Goal: Task Accomplishment & Management: Complete application form

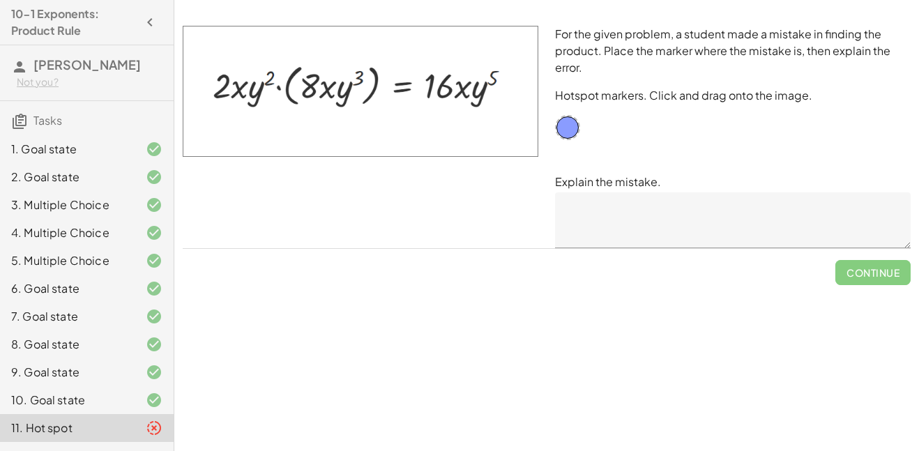
scroll to position [42, 0]
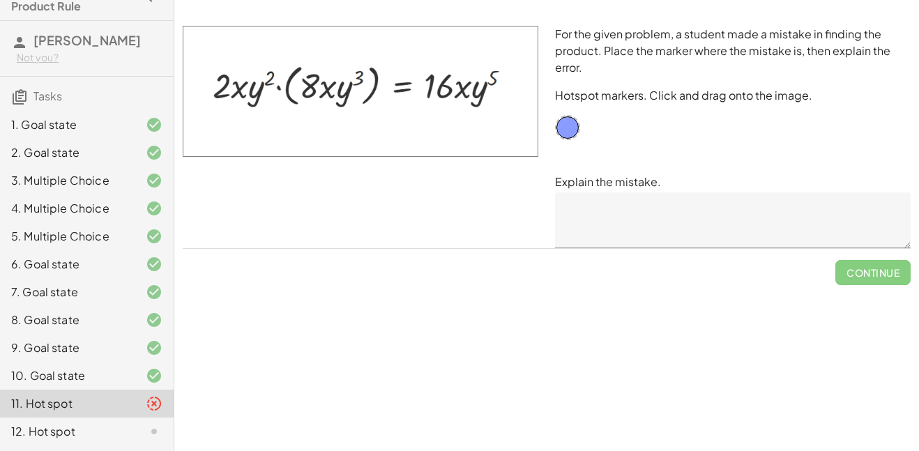
click at [587, 203] on textarea at bounding box center [732, 220] width 355 height 56
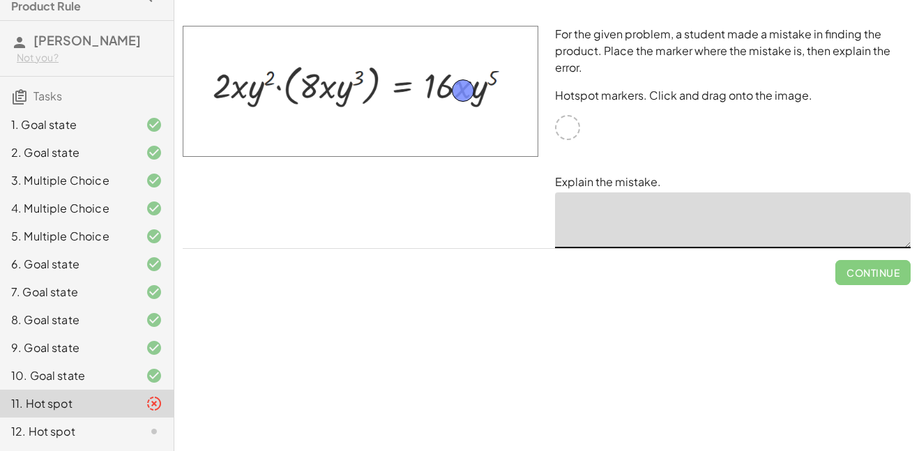
drag, startPoint x: 571, startPoint y: 128, endPoint x: 467, endPoint y: 91, distance: 110.9
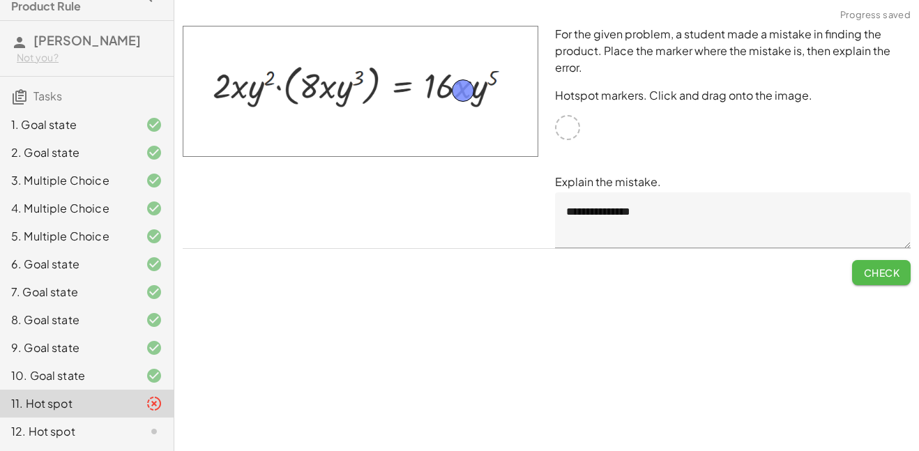
click at [886, 275] on span "Check" at bounding box center [881, 272] width 36 height 13
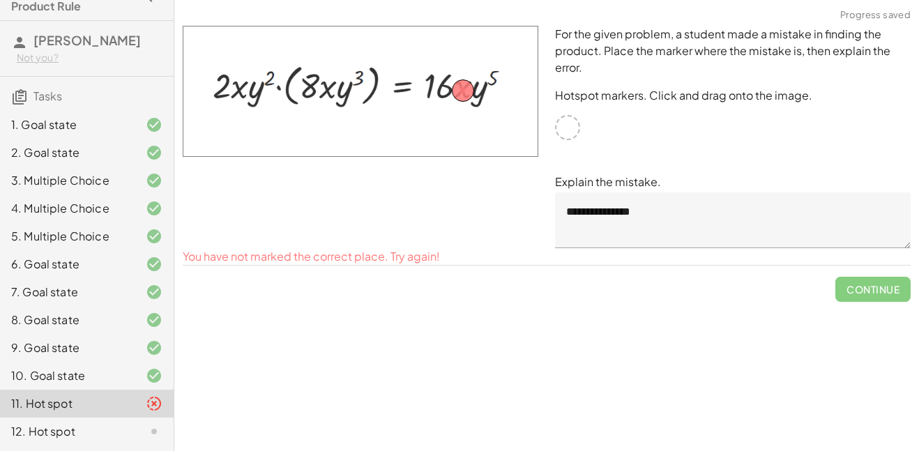
click at [652, 203] on textarea "**********" at bounding box center [732, 220] width 355 height 56
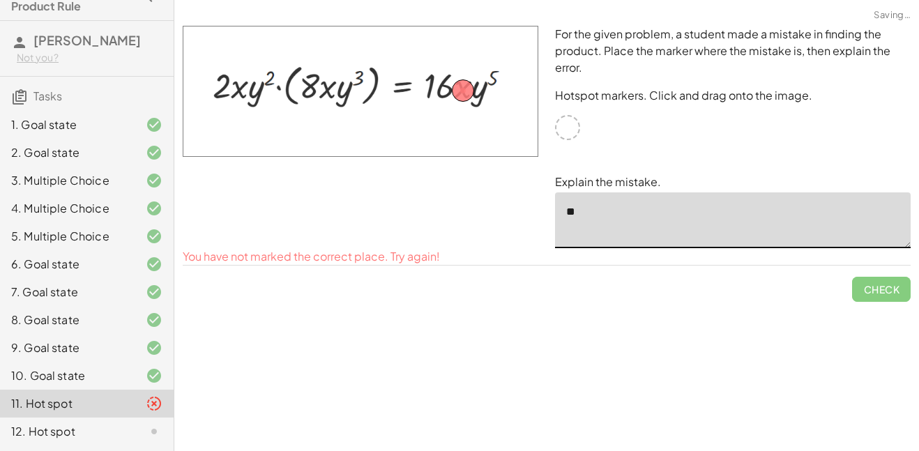
type textarea "*"
drag, startPoint x: 467, startPoint y: 89, endPoint x: 570, endPoint y: 125, distance: 109.3
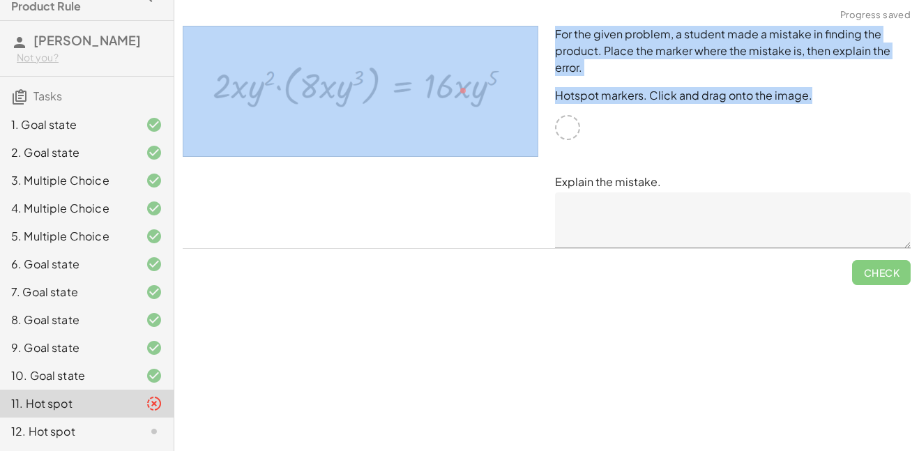
drag, startPoint x: 570, startPoint y: 125, endPoint x: 339, endPoint y: 91, distance: 233.1
click at [339, 91] on div "For the given problem, a student made a mistake in finding the product. Place t…" at bounding box center [546, 136] width 744 height 239
click at [450, 171] on div at bounding box center [360, 136] width 372 height 239
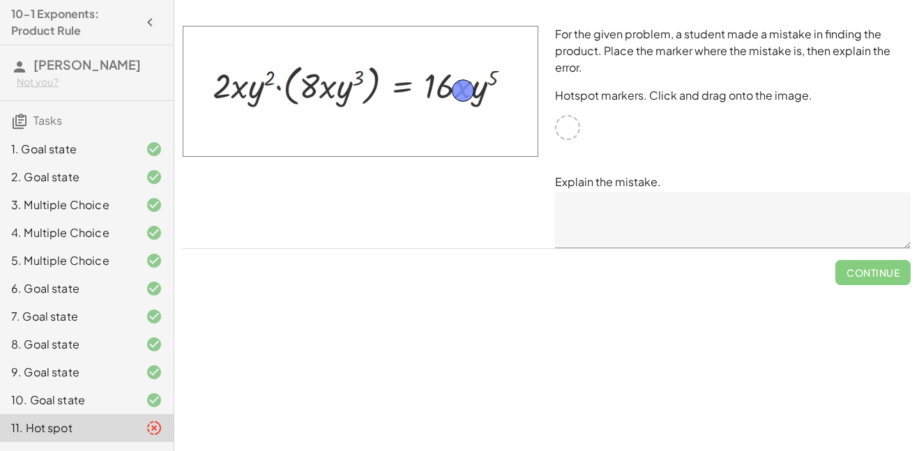
drag, startPoint x: 569, startPoint y: 131, endPoint x: 465, endPoint y: 94, distance: 110.9
click at [621, 240] on textarea at bounding box center [732, 220] width 355 height 56
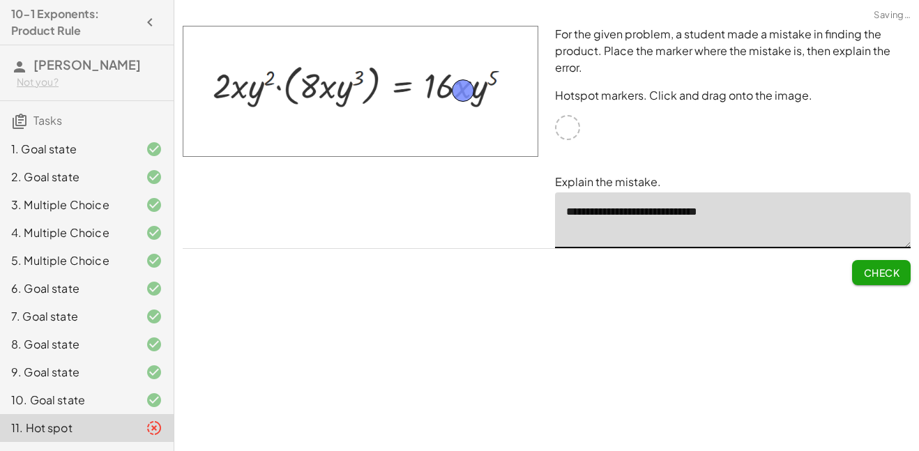
type textarea "**********"
click at [886, 279] on button "Check" at bounding box center [881, 272] width 59 height 25
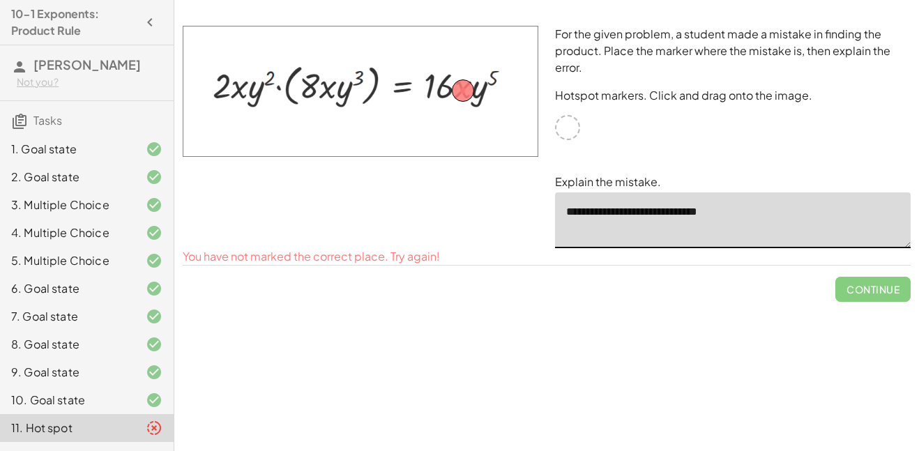
drag, startPoint x: 743, startPoint y: 215, endPoint x: 510, endPoint y: 206, distance: 232.9
click at [510, 206] on div "**********" at bounding box center [546, 136] width 744 height 239
drag, startPoint x: 467, startPoint y: 95, endPoint x: 245, endPoint y: 95, distance: 221.6
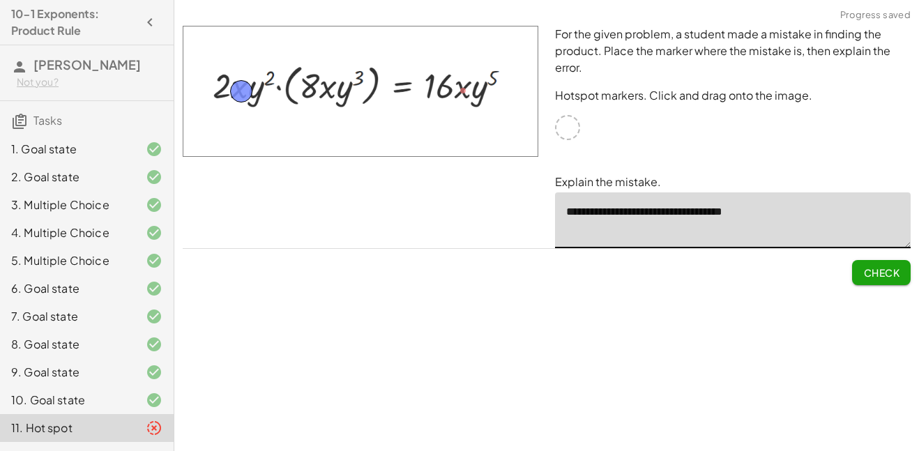
click at [707, 210] on textarea "**********" at bounding box center [732, 220] width 355 height 56
click at [776, 219] on textarea "**********" at bounding box center [732, 220] width 355 height 56
click at [873, 275] on span "Check" at bounding box center [881, 272] width 36 height 13
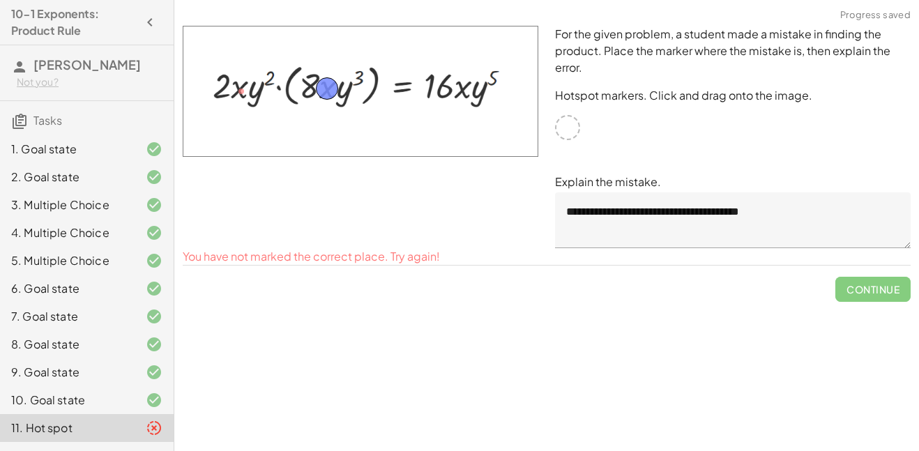
drag, startPoint x: 240, startPoint y: 85, endPoint x: 325, endPoint y: 82, distance: 85.8
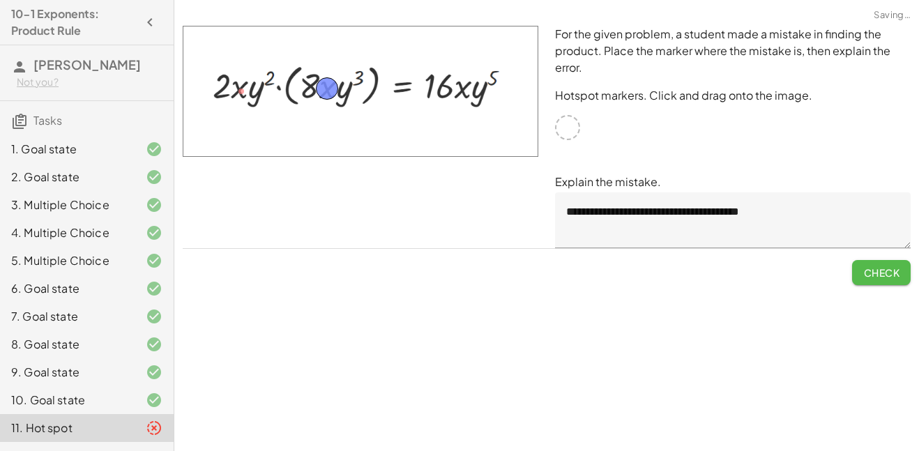
click at [875, 268] on span "Check" at bounding box center [881, 272] width 36 height 13
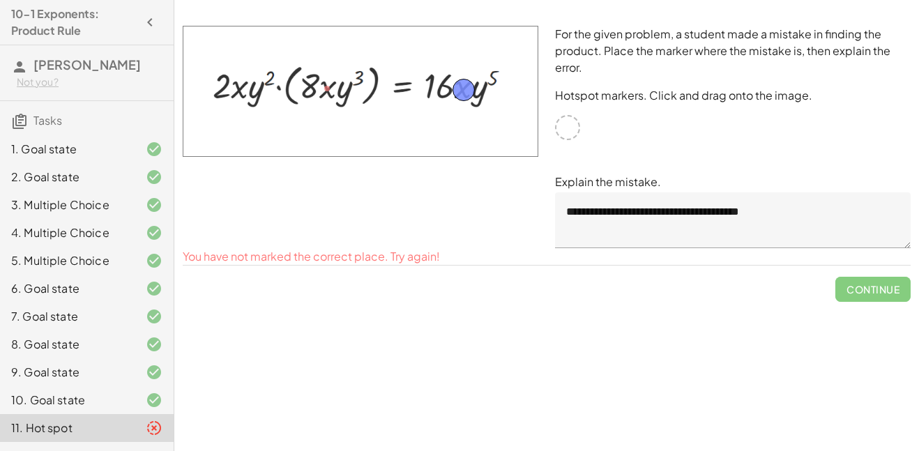
drag, startPoint x: 330, startPoint y: 94, endPoint x: 467, endPoint y: 95, distance: 136.6
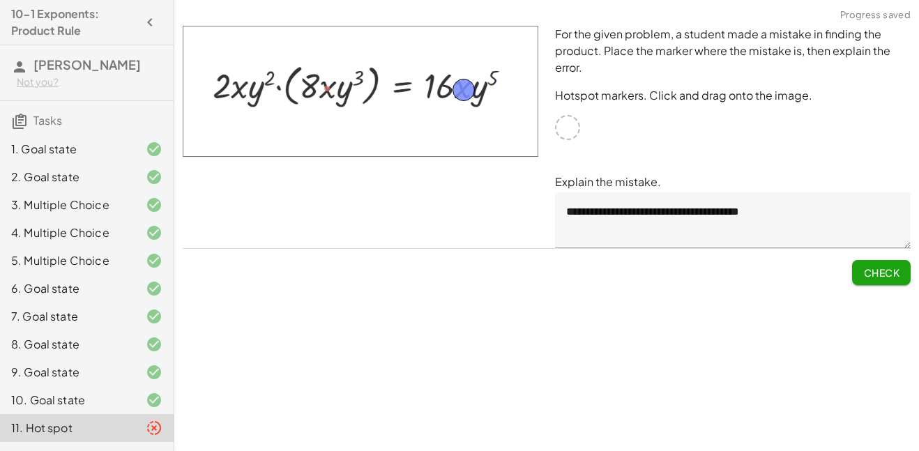
click at [880, 284] on button "Check" at bounding box center [881, 272] width 59 height 25
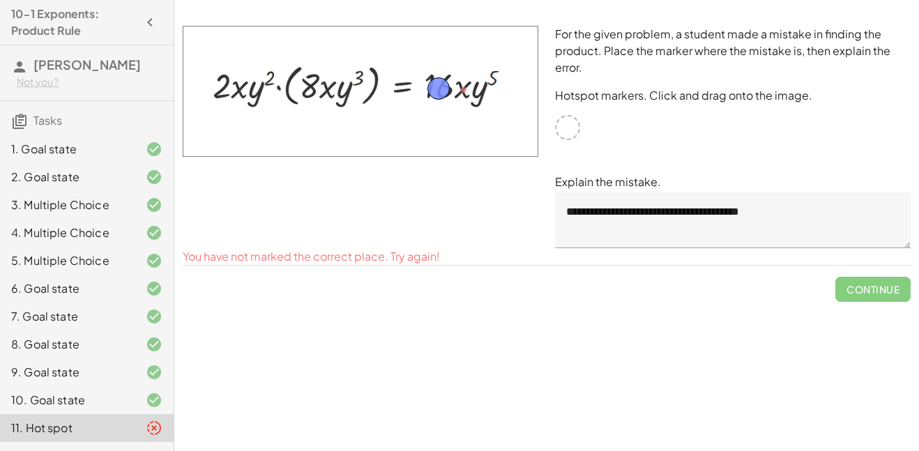
drag, startPoint x: 462, startPoint y: 90, endPoint x: 437, endPoint y: 89, distance: 25.1
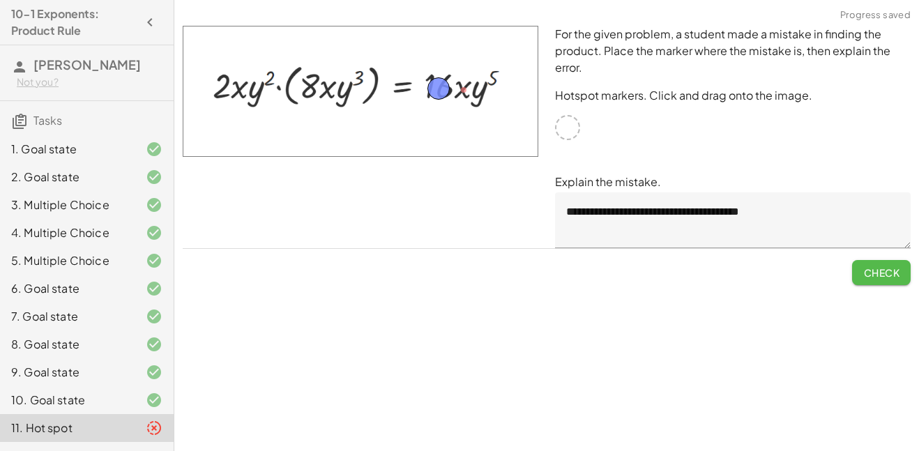
click at [868, 266] on span "Check" at bounding box center [881, 272] width 36 height 13
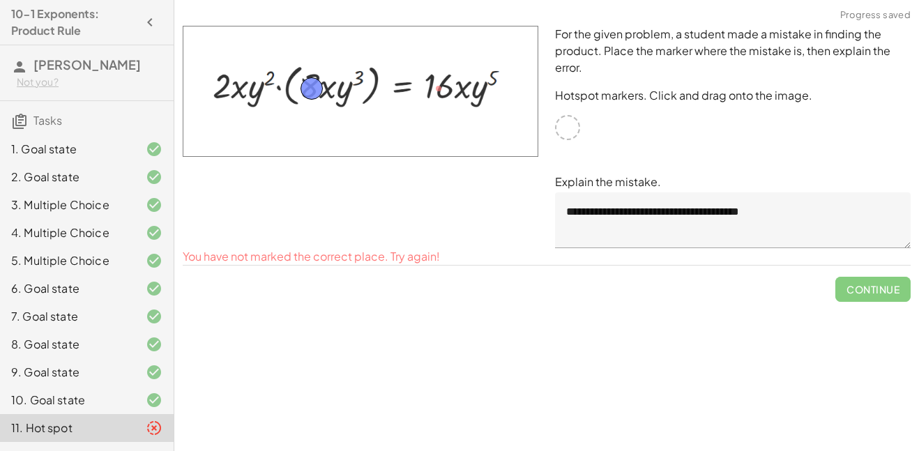
drag, startPoint x: 435, startPoint y: 89, endPoint x: 306, endPoint y: 86, distance: 129.0
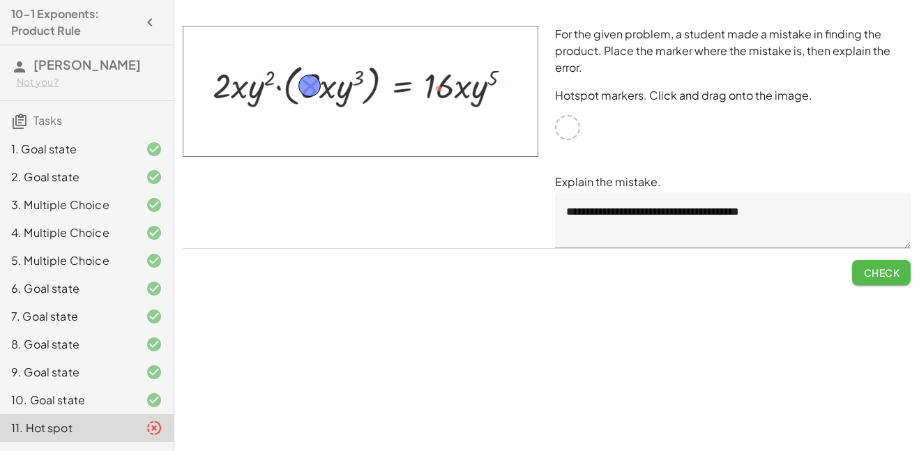
click at [887, 268] on span "Check" at bounding box center [881, 272] width 36 height 13
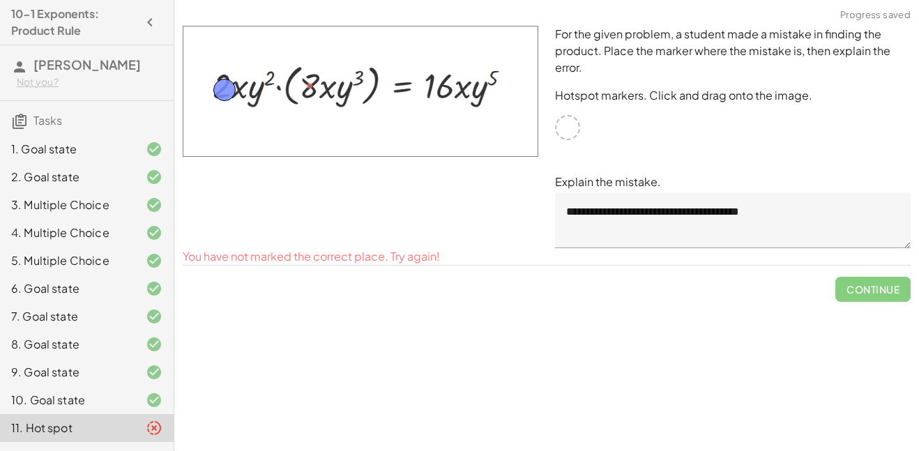
drag, startPoint x: 312, startPoint y: 86, endPoint x: 227, endPoint y: 90, distance: 85.1
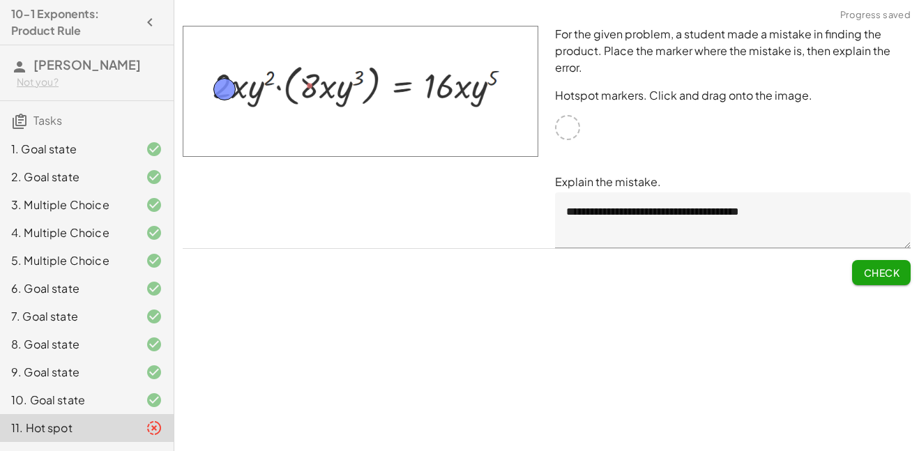
click at [867, 267] on span "Check" at bounding box center [881, 272] width 36 height 13
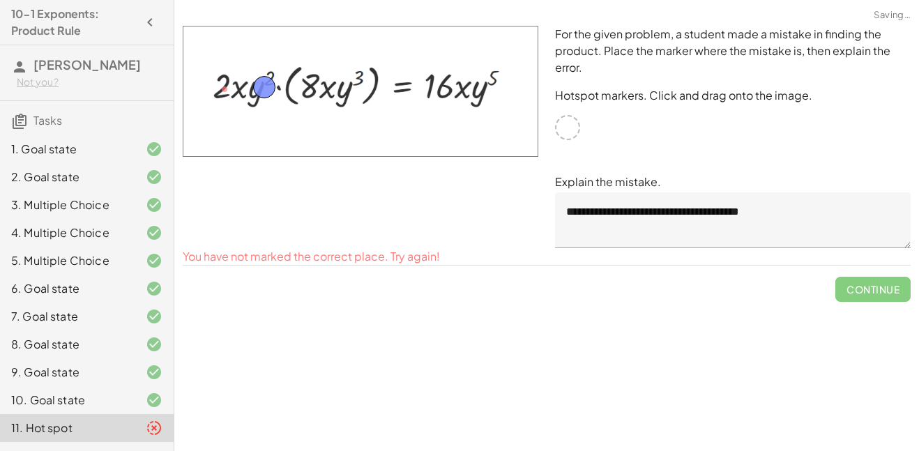
drag, startPoint x: 226, startPoint y: 86, endPoint x: 263, endPoint y: 84, distance: 37.0
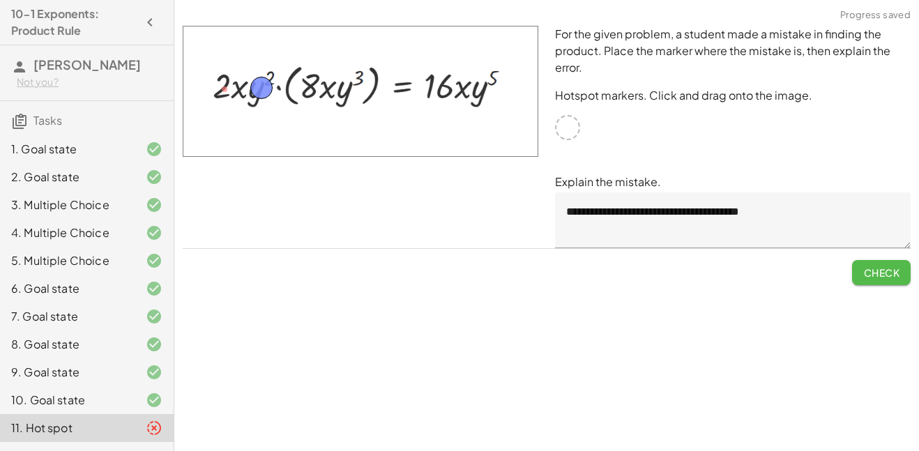
click at [877, 277] on span "Check" at bounding box center [881, 272] width 36 height 13
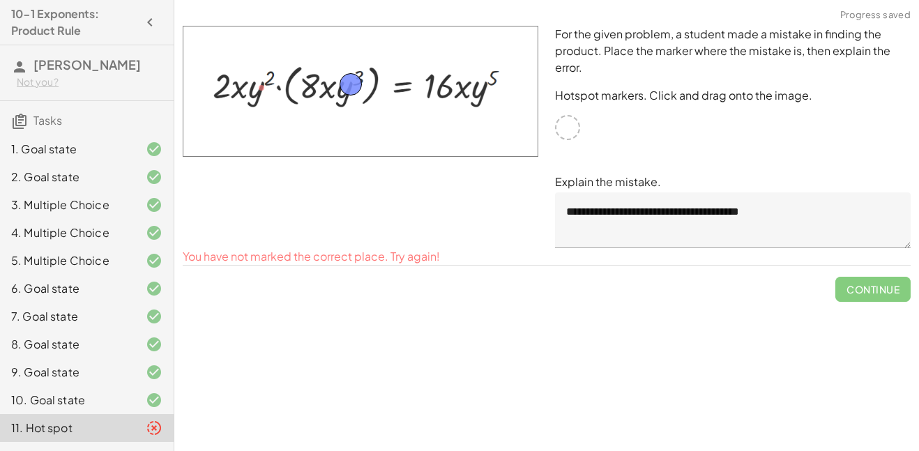
drag, startPoint x: 250, startPoint y: 82, endPoint x: 339, endPoint y: 79, distance: 88.5
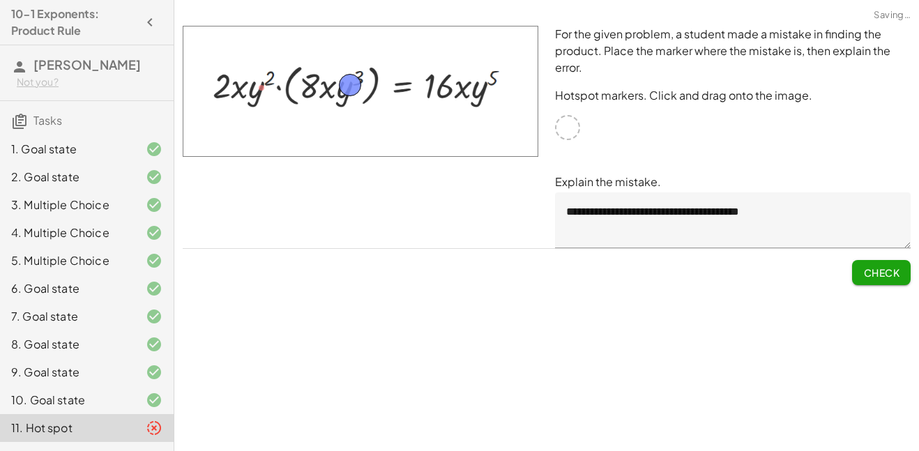
click at [865, 274] on span "Check" at bounding box center [881, 272] width 36 height 13
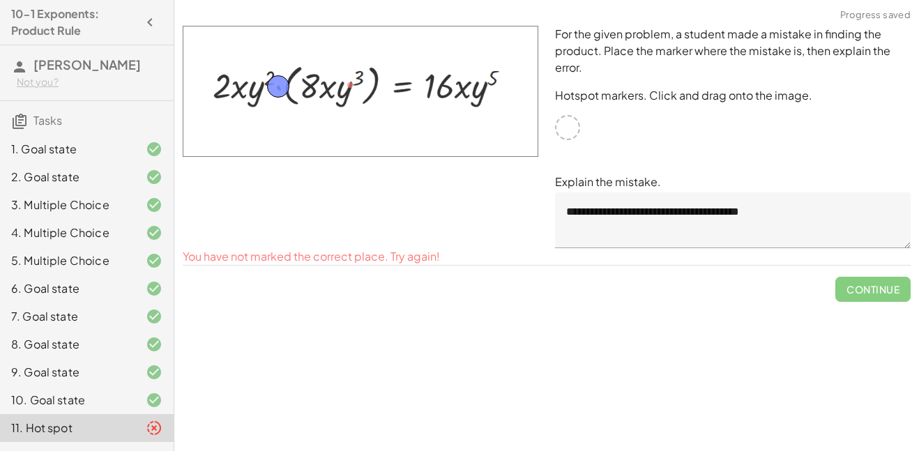
drag, startPoint x: 350, startPoint y: 86, endPoint x: 278, endPoint y: 88, distance: 71.8
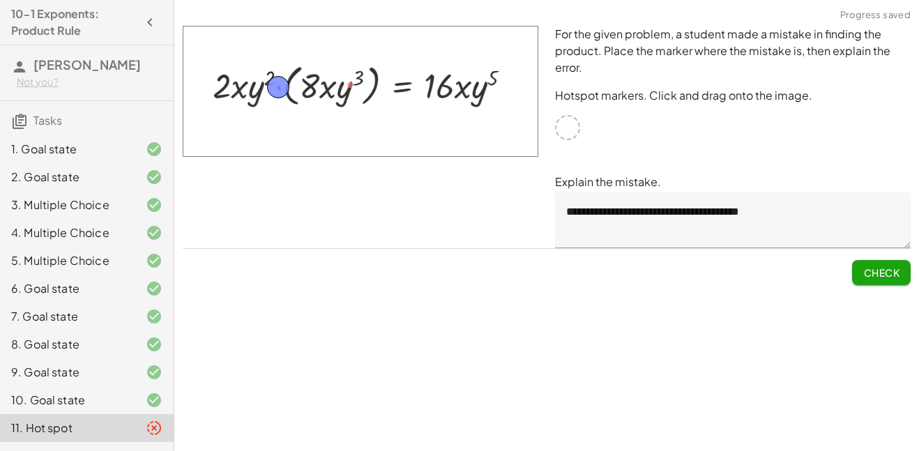
click at [863, 267] on span "Check" at bounding box center [881, 272] width 36 height 13
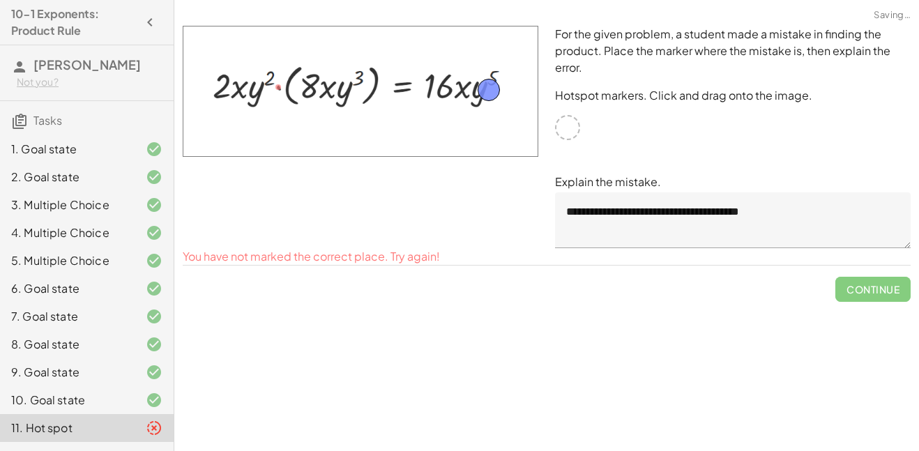
drag, startPoint x: 280, startPoint y: 79, endPoint x: 488, endPoint y: 82, distance: 207.7
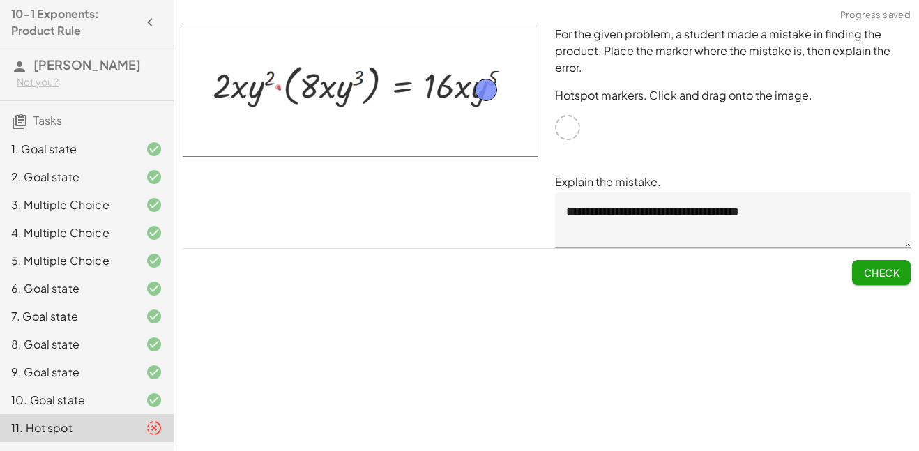
click at [852, 268] on button "Check" at bounding box center [881, 272] width 59 height 25
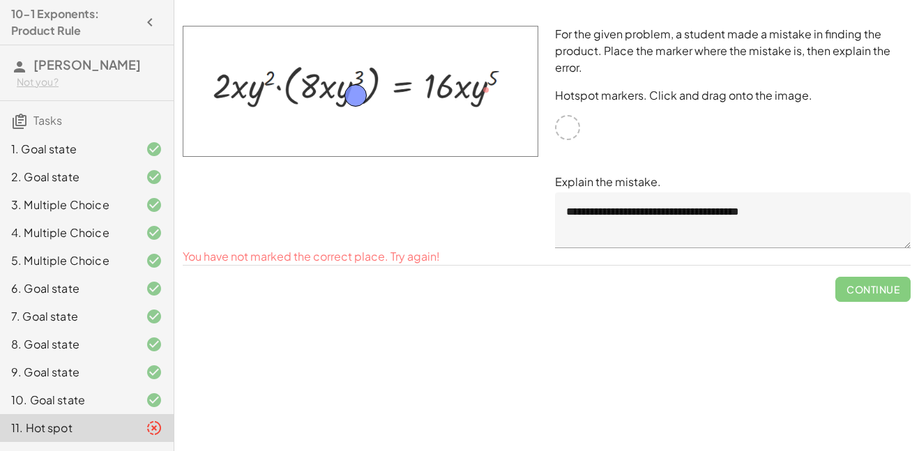
drag, startPoint x: 477, startPoint y: 84, endPoint x: 347, endPoint y: 90, distance: 130.4
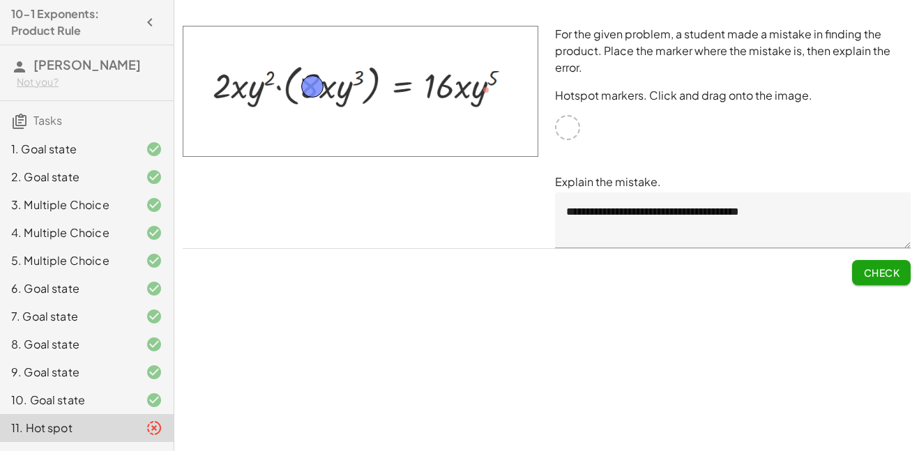
drag, startPoint x: 359, startPoint y: 98, endPoint x: 316, endPoint y: 89, distance: 44.1
click at [882, 271] on span "Check" at bounding box center [881, 272] width 36 height 13
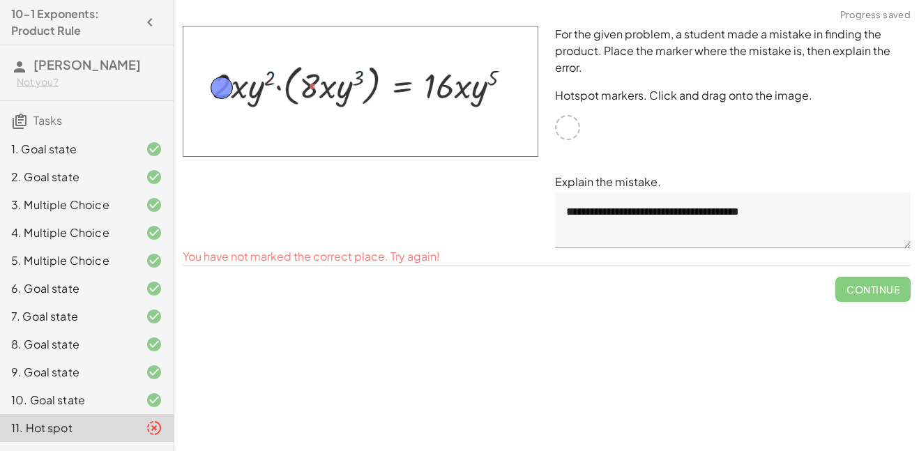
drag, startPoint x: 314, startPoint y: 84, endPoint x: 220, endPoint y: 85, distance: 93.4
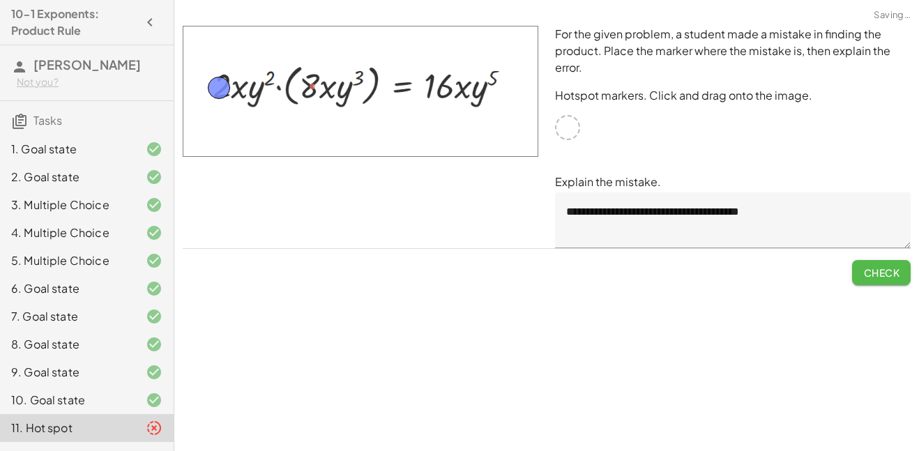
click at [870, 277] on span "Check" at bounding box center [881, 272] width 36 height 13
click at [855, 274] on button "Check" at bounding box center [881, 272] width 59 height 25
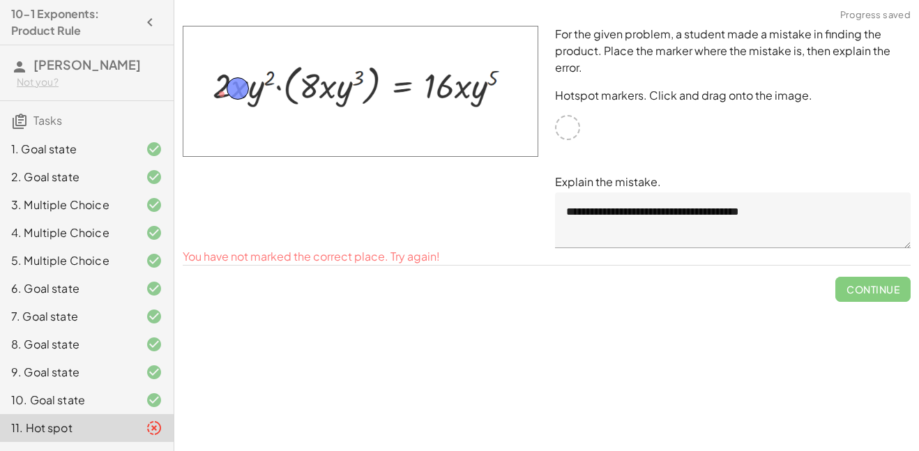
drag, startPoint x: 228, startPoint y: 95, endPoint x: 244, endPoint y: 89, distance: 17.0
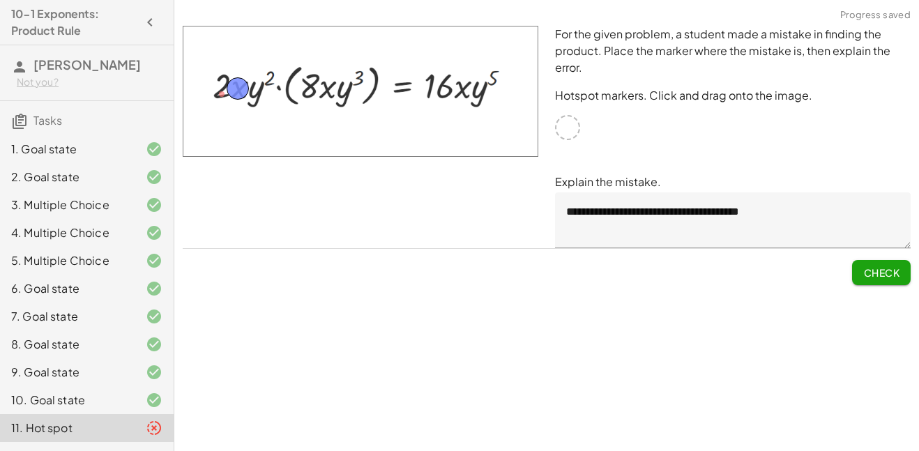
click at [886, 277] on span "Check" at bounding box center [881, 272] width 36 height 13
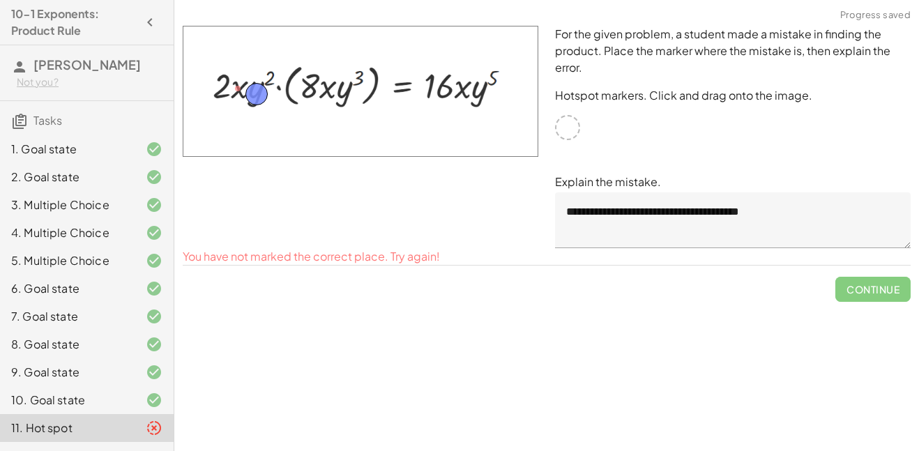
drag, startPoint x: 238, startPoint y: 89, endPoint x: 256, endPoint y: 95, distance: 19.6
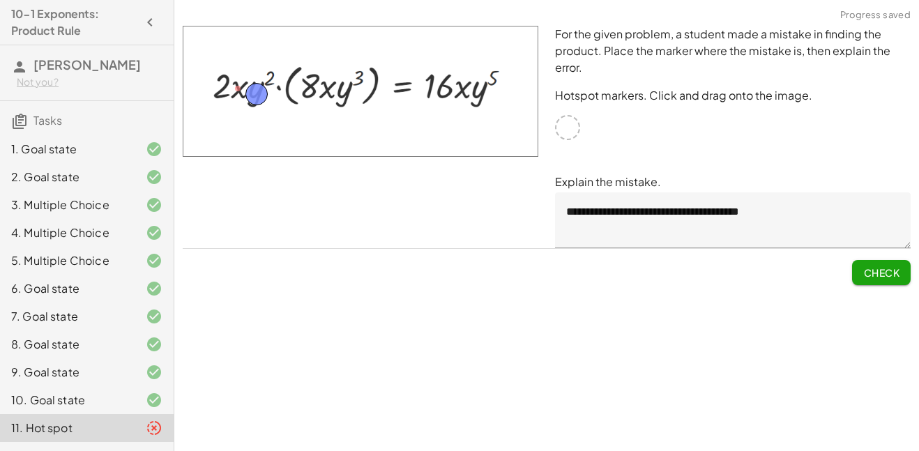
click at [879, 279] on button "Check" at bounding box center [881, 272] width 59 height 25
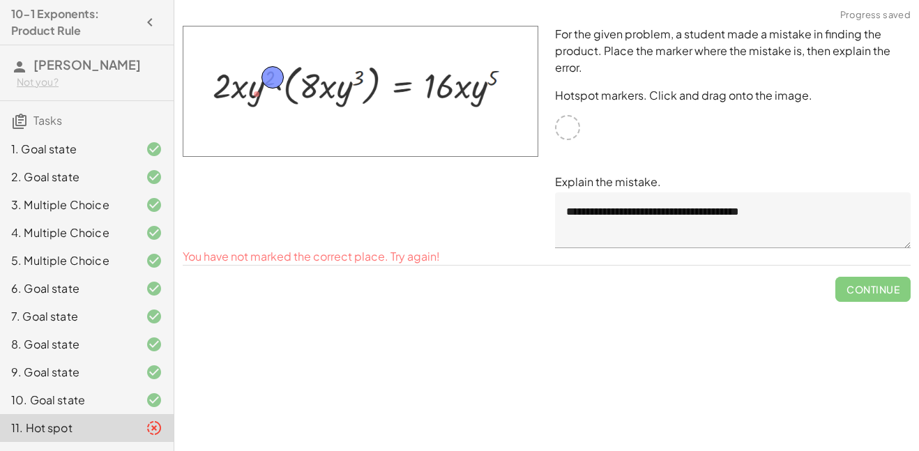
drag, startPoint x: 261, startPoint y: 90, endPoint x: 277, endPoint y: 73, distance: 22.7
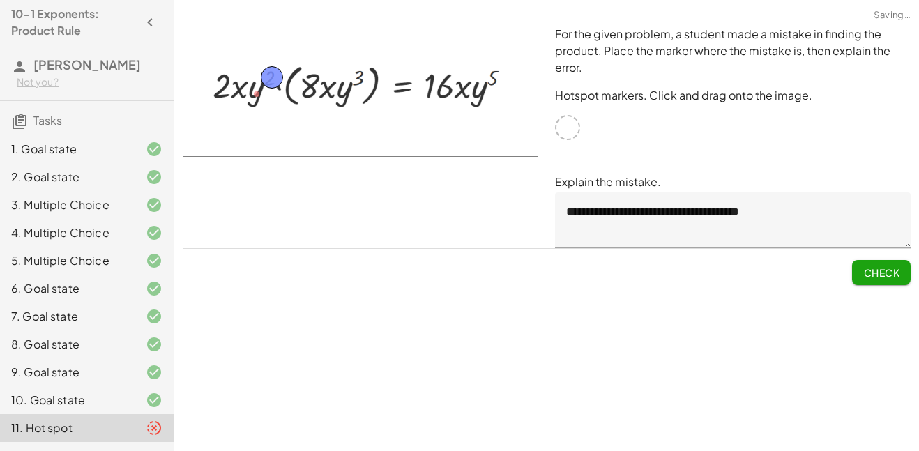
click at [876, 265] on button "Check" at bounding box center [881, 272] width 59 height 25
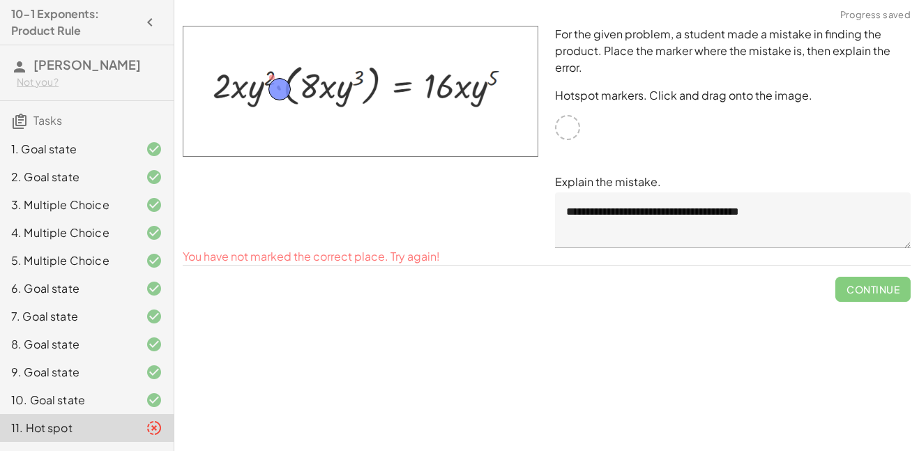
drag, startPoint x: 271, startPoint y: 79, endPoint x: 279, endPoint y: 89, distance: 12.4
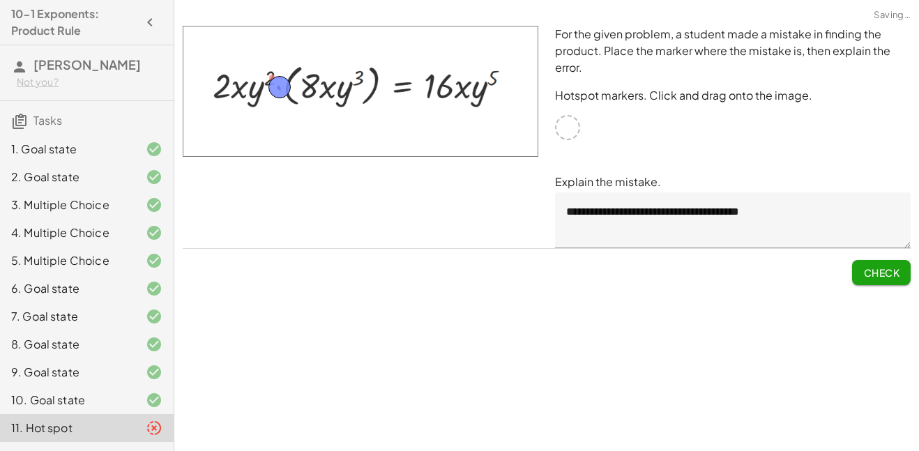
click at [883, 268] on span "Check" at bounding box center [881, 272] width 36 height 13
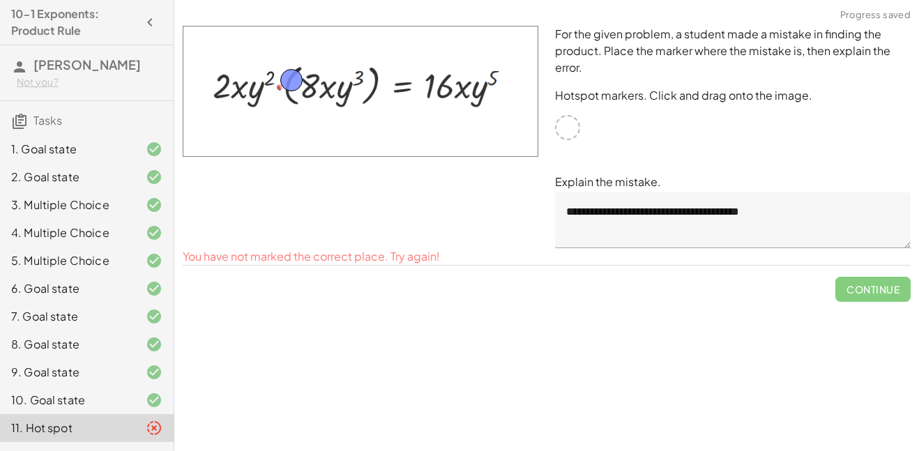
drag, startPoint x: 279, startPoint y: 84, endPoint x: 291, endPoint y: 77, distance: 13.7
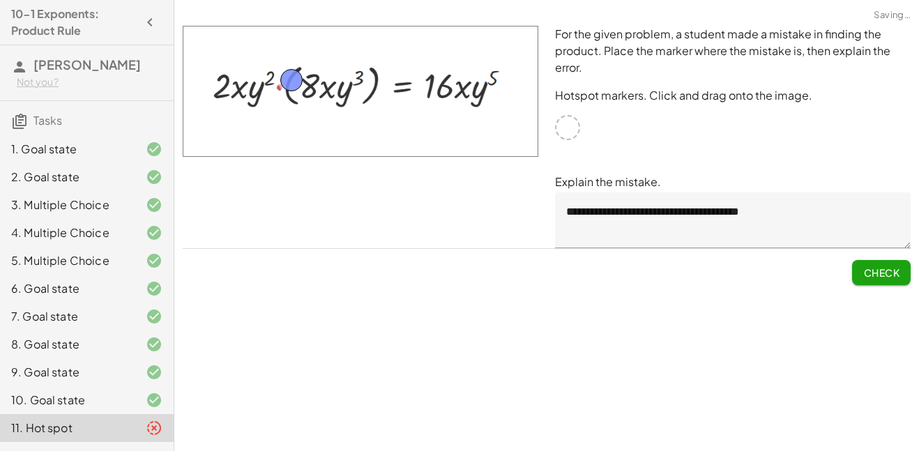
click at [898, 268] on span "Check" at bounding box center [881, 272] width 36 height 13
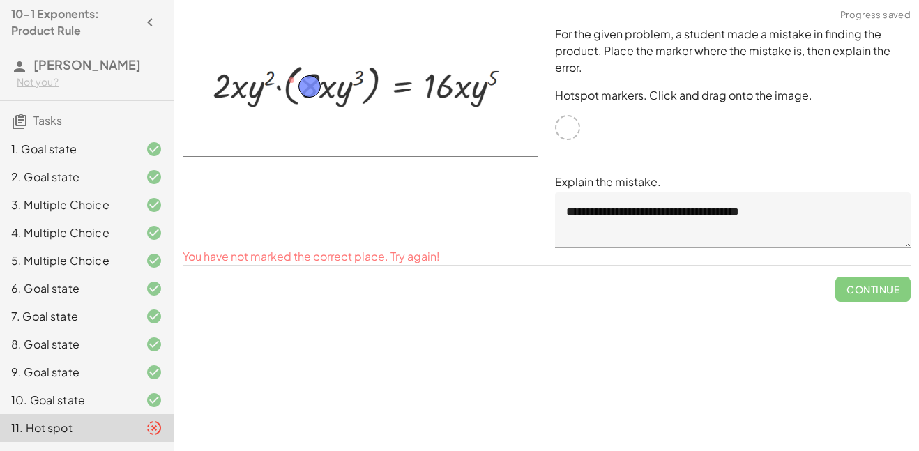
drag, startPoint x: 296, startPoint y: 79, endPoint x: 314, endPoint y: 86, distance: 19.2
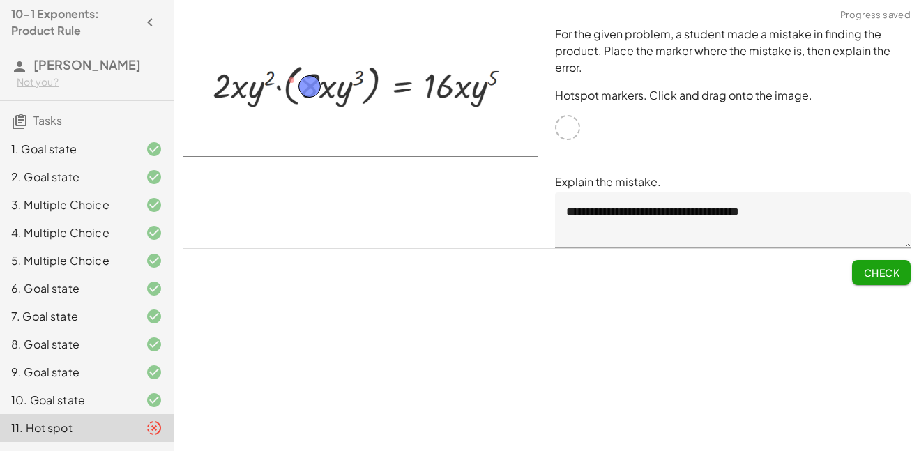
click at [886, 283] on button "Check" at bounding box center [881, 272] width 59 height 25
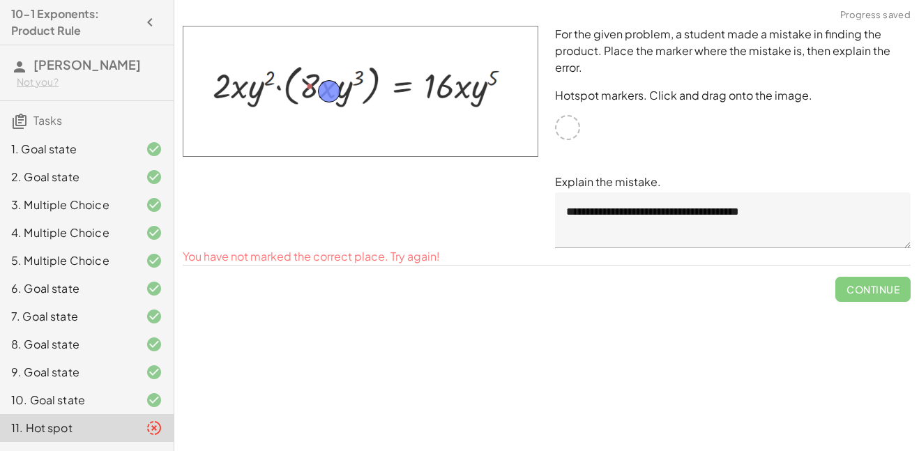
drag, startPoint x: 305, startPoint y: 87, endPoint x: 324, endPoint y: 92, distance: 20.1
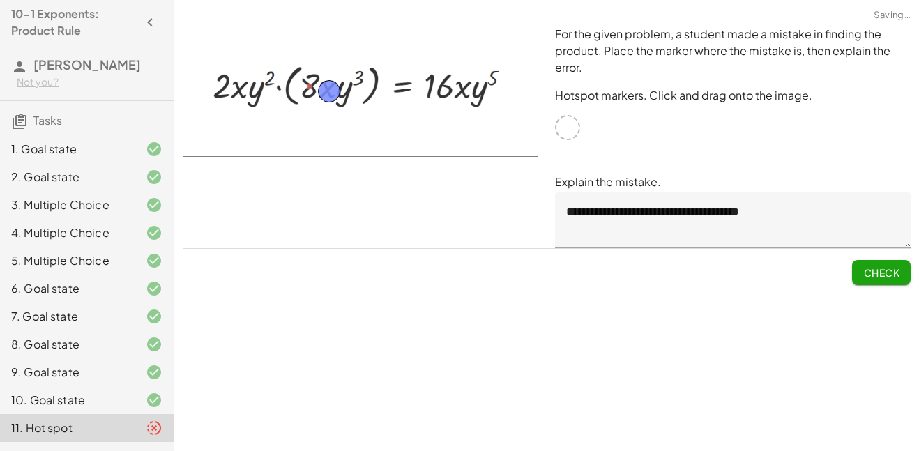
click at [889, 280] on button "Check" at bounding box center [881, 272] width 59 height 25
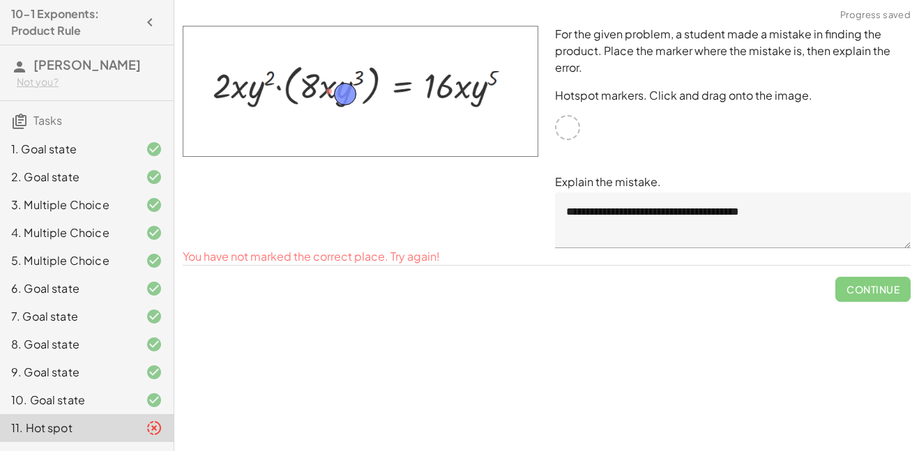
drag, startPoint x: 328, startPoint y: 85, endPoint x: 344, endPoint y: 89, distance: 17.1
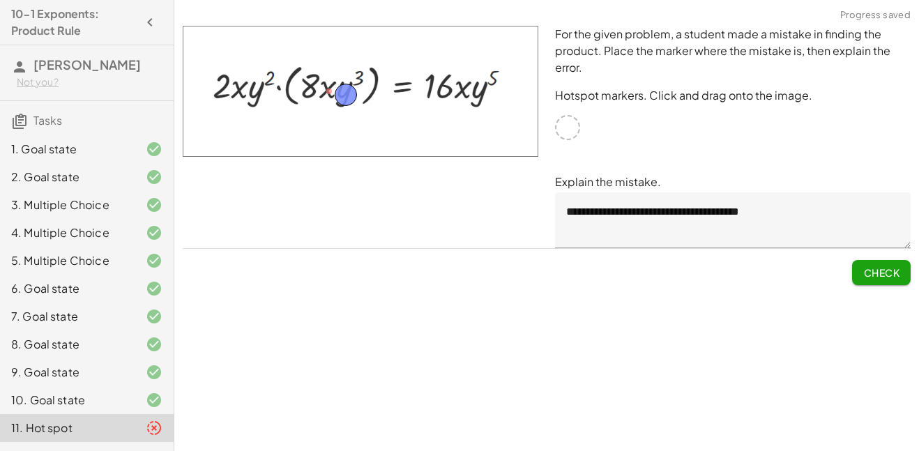
click at [893, 268] on span "Check" at bounding box center [881, 272] width 36 height 13
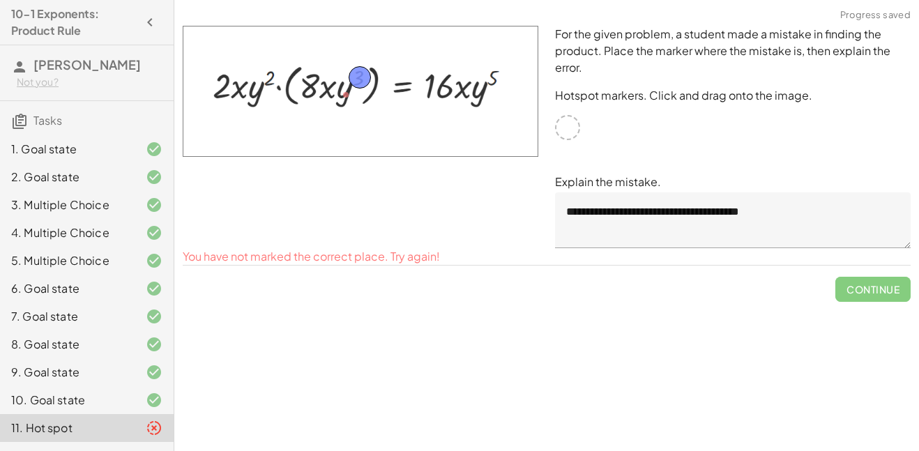
drag, startPoint x: 350, startPoint y: 93, endPoint x: 363, endPoint y: 75, distance: 23.0
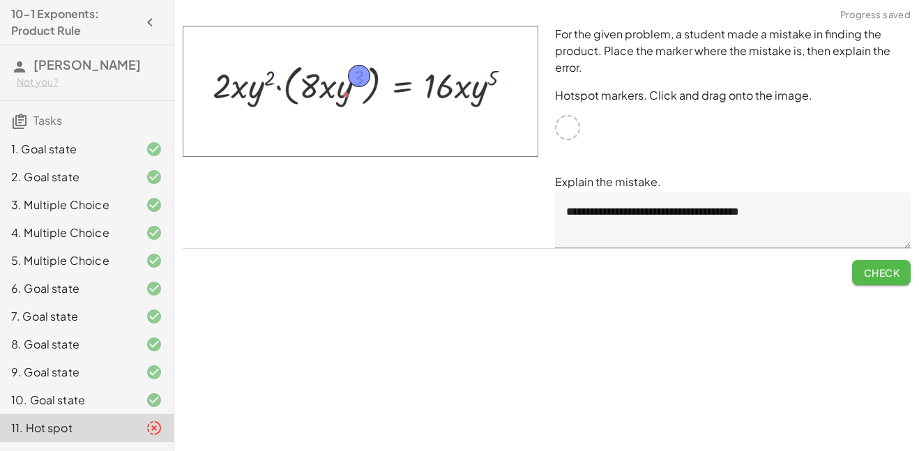
click at [881, 269] on span "Check" at bounding box center [881, 272] width 36 height 13
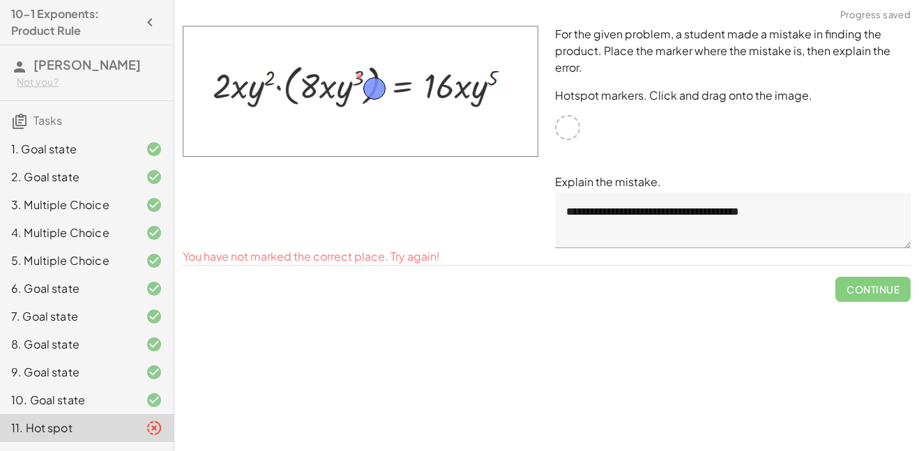
drag, startPoint x: 361, startPoint y: 77, endPoint x: 376, endPoint y: 89, distance: 19.8
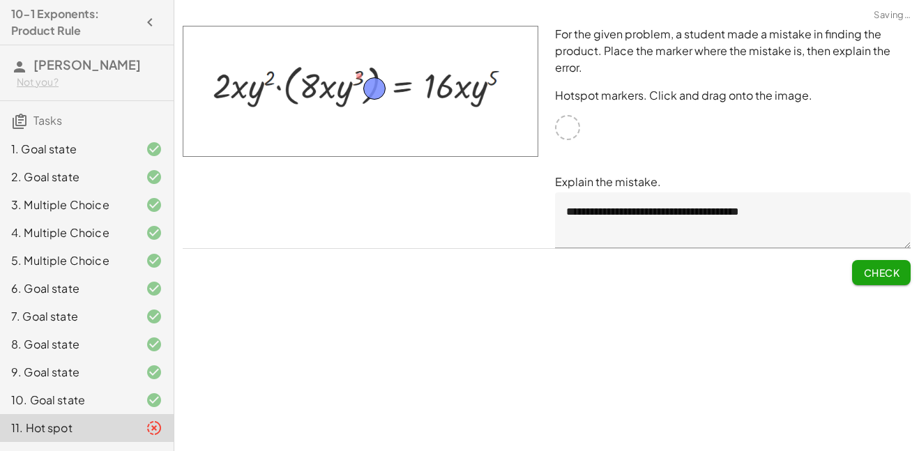
click at [898, 279] on button "Check" at bounding box center [881, 272] width 59 height 25
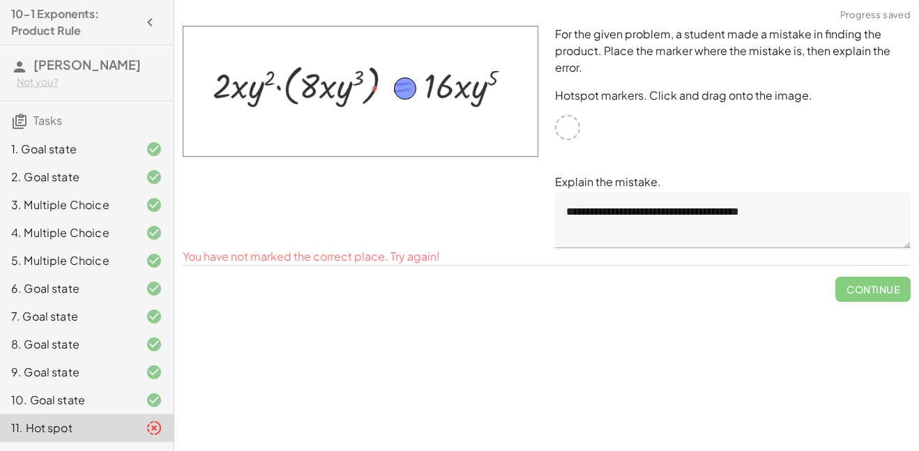
drag, startPoint x: 367, startPoint y: 85, endPoint x: 397, endPoint y: 86, distance: 30.7
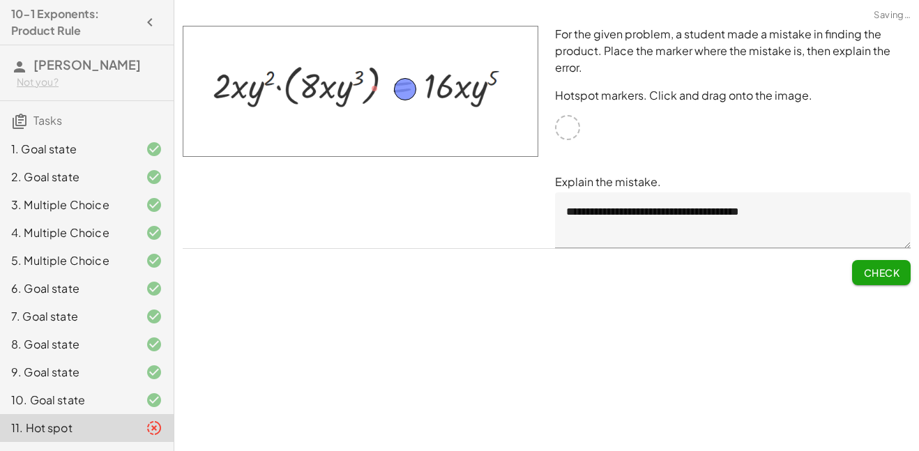
click at [889, 274] on span "Check" at bounding box center [881, 272] width 36 height 13
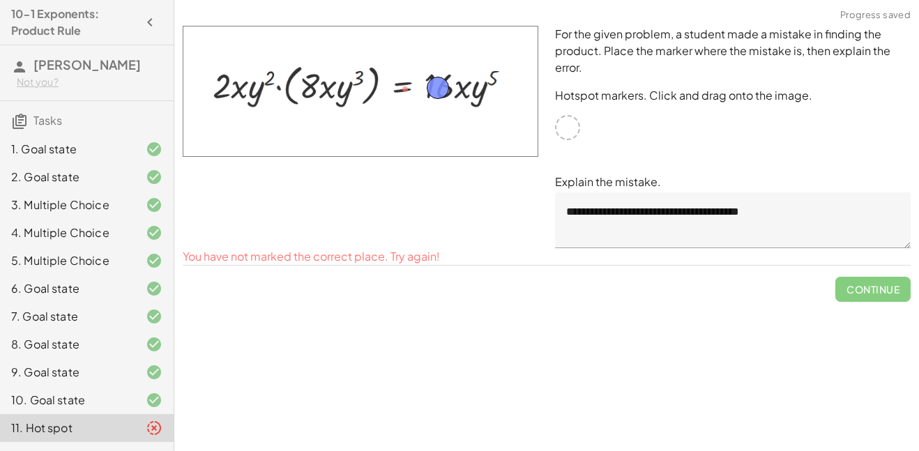
drag, startPoint x: 404, startPoint y: 87, endPoint x: 437, endPoint y: 86, distance: 32.8
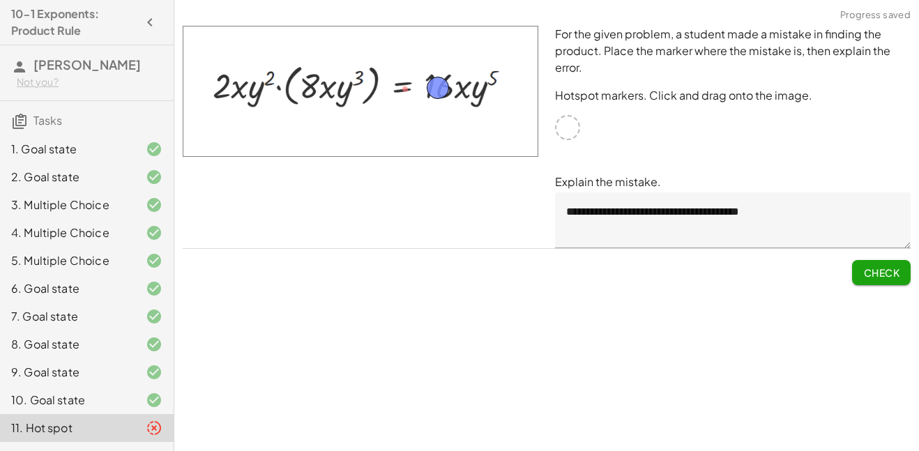
click at [893, 267] on span "Check" at bounding box center [881, 272] width 36 height 13
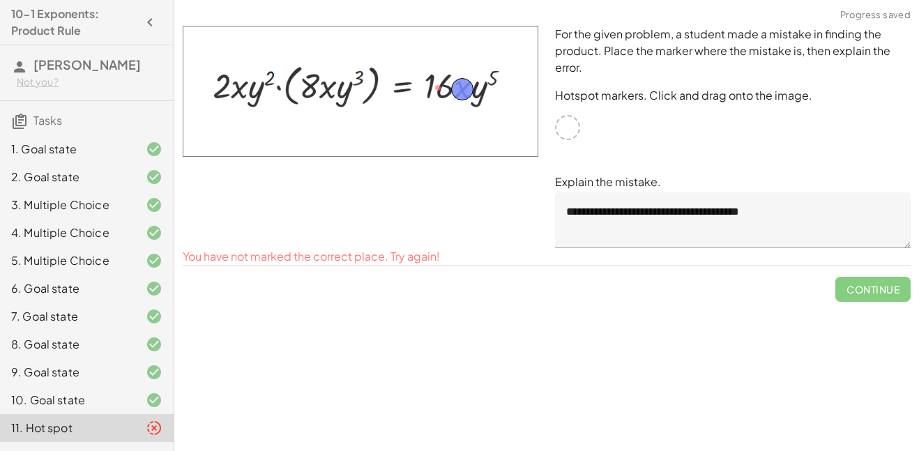
drag, startPoint x: 447, startPoint y: 89, endPoint x: 471, endPoint y: 90, distance: 24.4
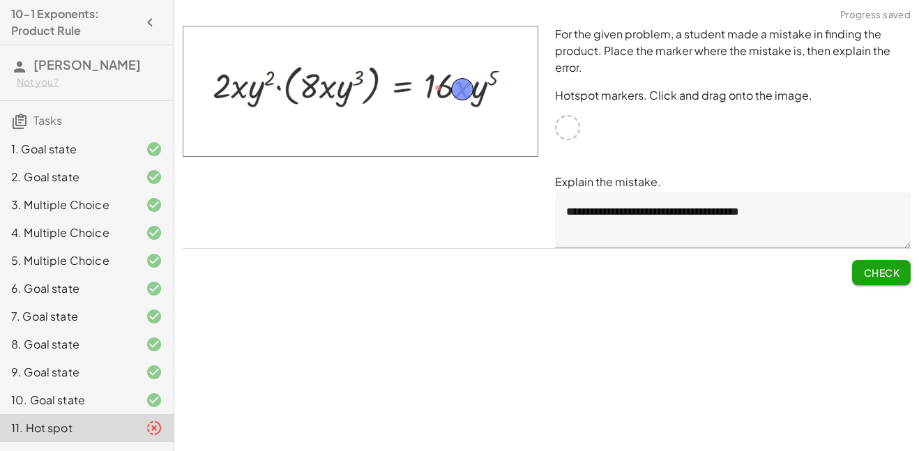
click at [879, 279] on button "Check" at bounding box center [881, 272] width 59 height 25
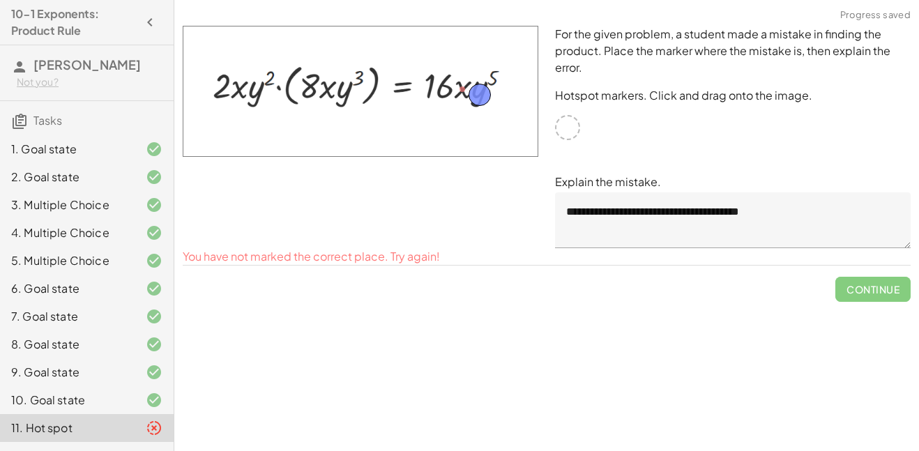
drag, startPoint x: 470, startPoint y: 90, endPoint x: 488, endPoint y: 95, distance: 19.0
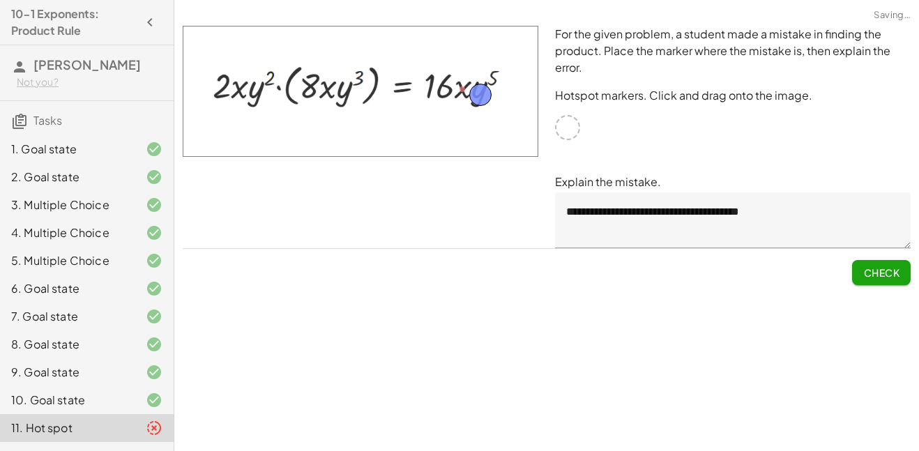
click at [870, 261] on button "Check" at bounding box center [881, 272] width 59 height 25
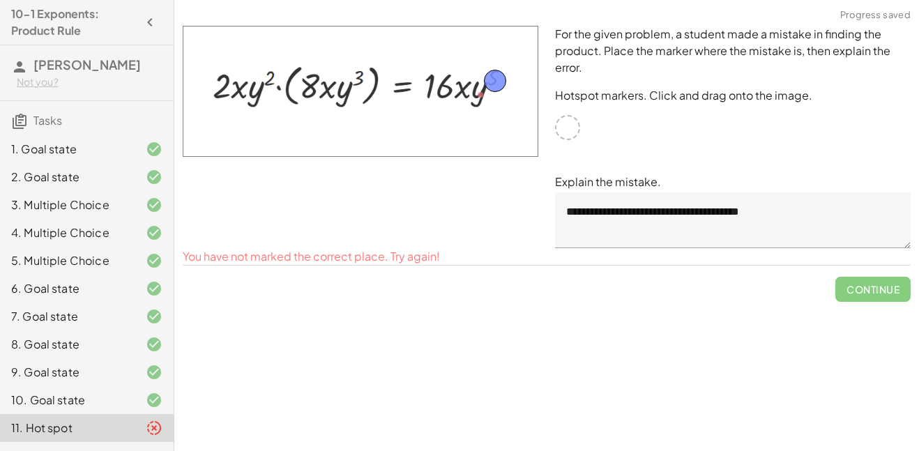
drag, startPoint x: 482, startPoint y: 95, endPoint x: 497, endPoint y: 79, distance: 21.7
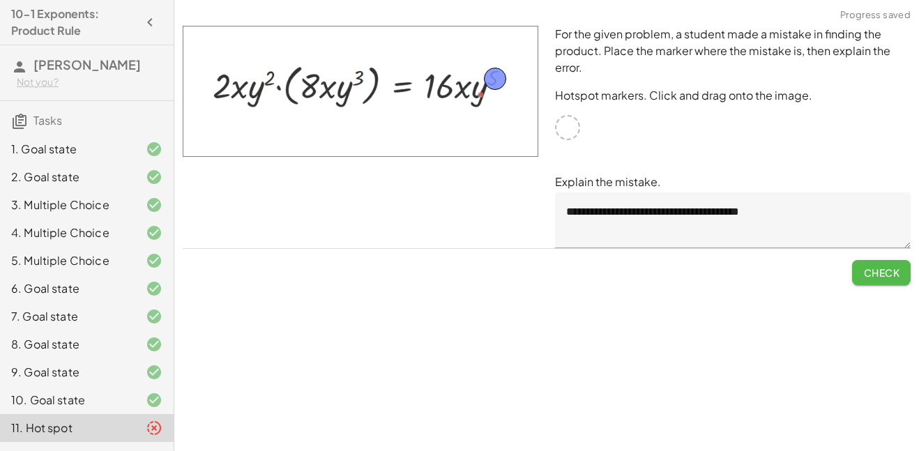
click at [891, 261] on button "Check" at bounding box center [881, 272] width 59 height 25
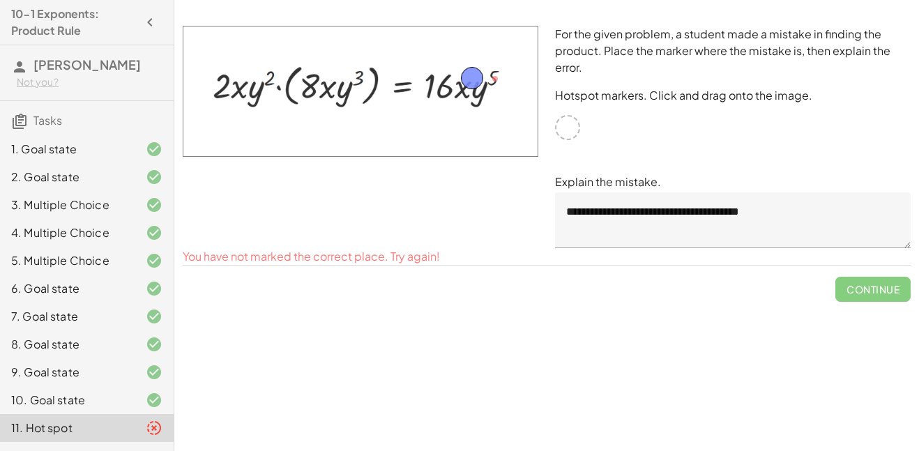
drag, startPoint x: 491, startPoint y: 79, endPoint x: 468, endPoint y: 79, distance: 23.0
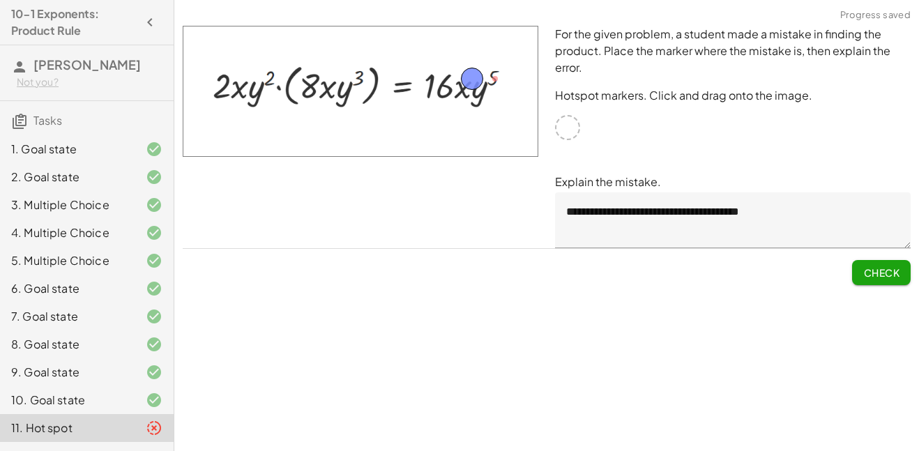
click at [863, 276] on span "Check" at bounding box center [881, 272] width 36 height 13
click at [785, 220] on textarea "**********" at bounding box center [732, 220] width 355 height 56
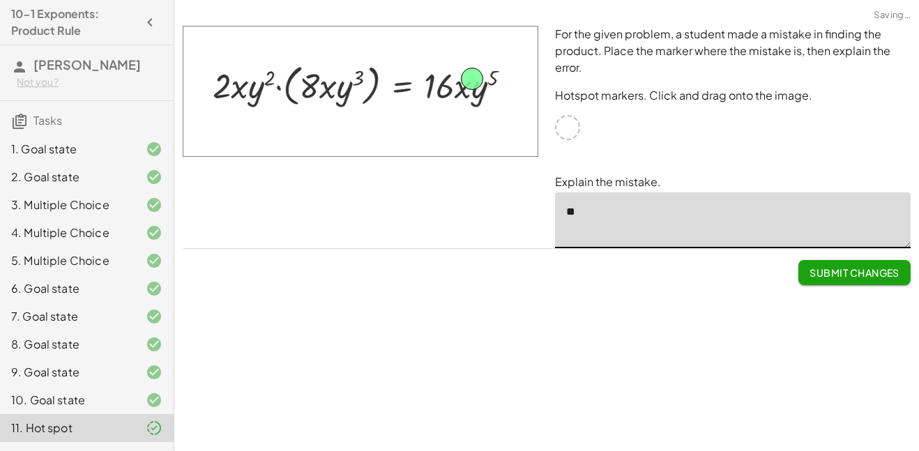
type textarea "*"
type textarea "**********"
click at [831, 274] on span "Submit Changes" at bounding box center [854, 272] width 90 height 13
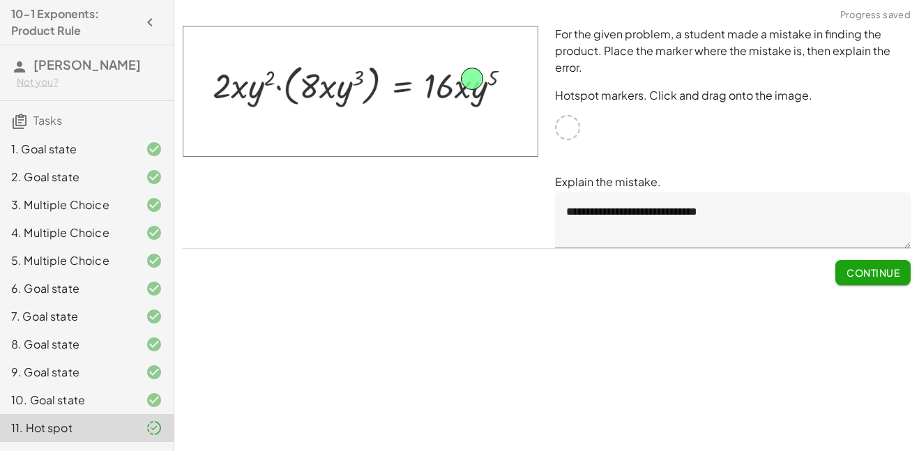
click at [852, 276] on span "Continue" at bounding box center [872, 272] width 53 height 13
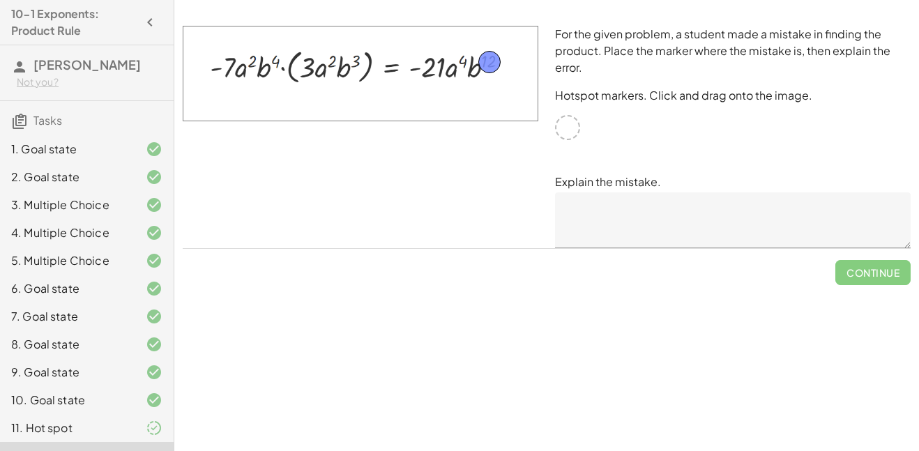
drag, startPoint x: 572, startPoint y: 128, endPoint x: 494, endPoint y: 63, distance: 101.9
click at [620, 226] on textarea at bounding box center [732, 220] width 355 height 56
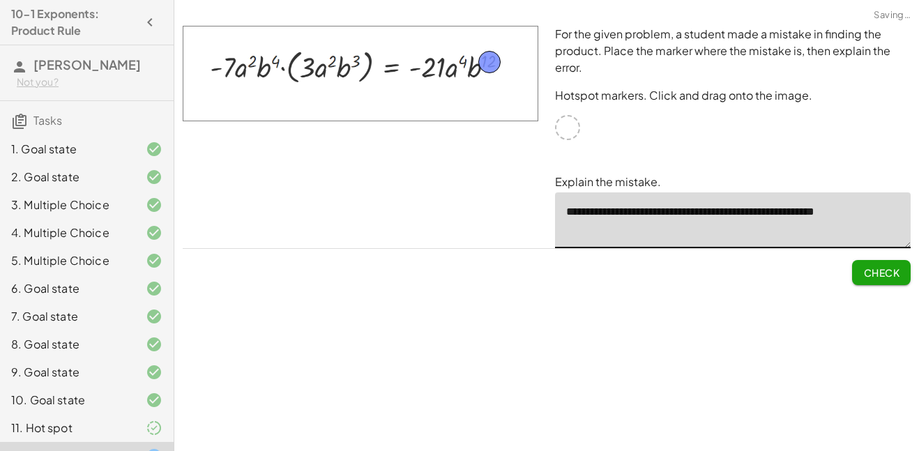
type textarea "**********"
click at [879, 276] on span "Check" at bounding box center [881, 272] width 36 height 13
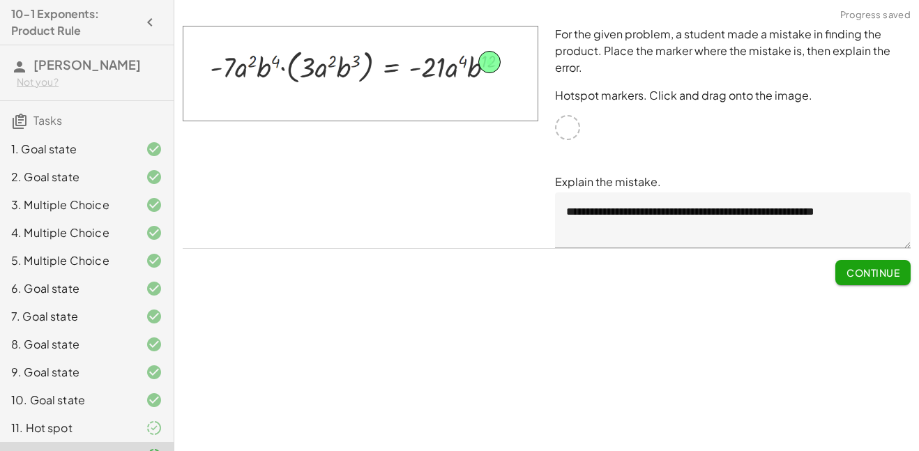
click at [883, 272] on span "Continue" at bounding box center [872, 272] width 53 height 13
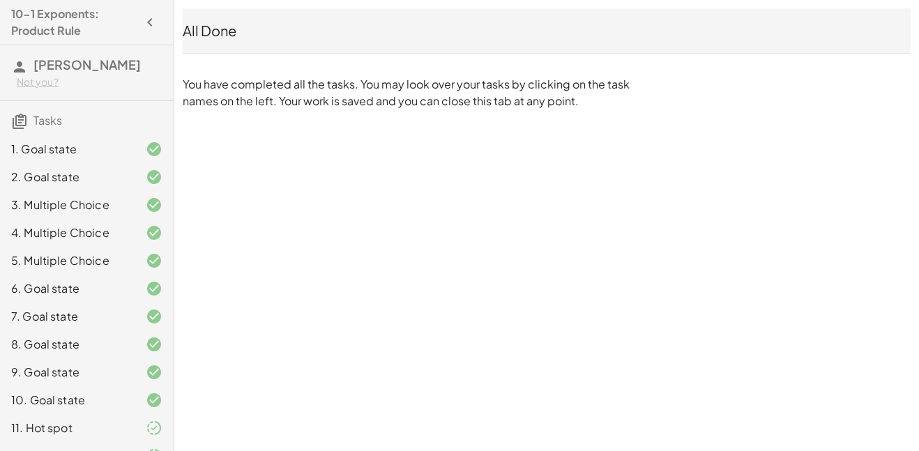
scroll to position [42, 0]
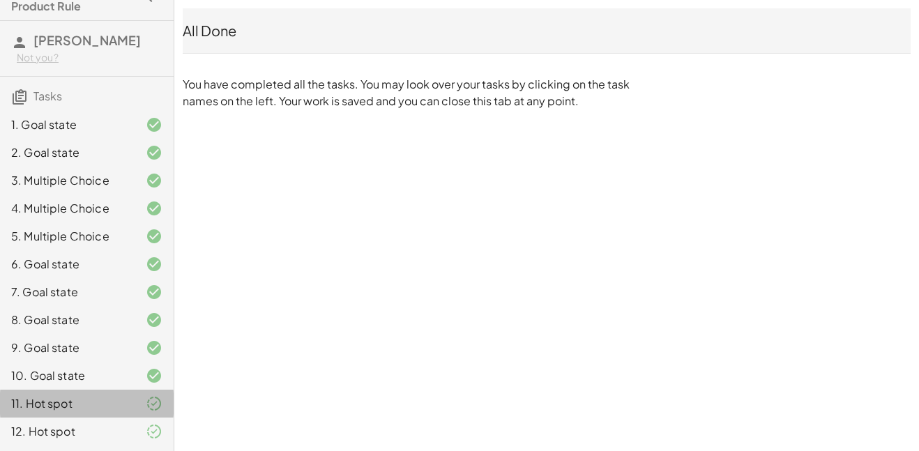
click at [158, 399] on icon at bounding box center [154, 403] width 17 height 17
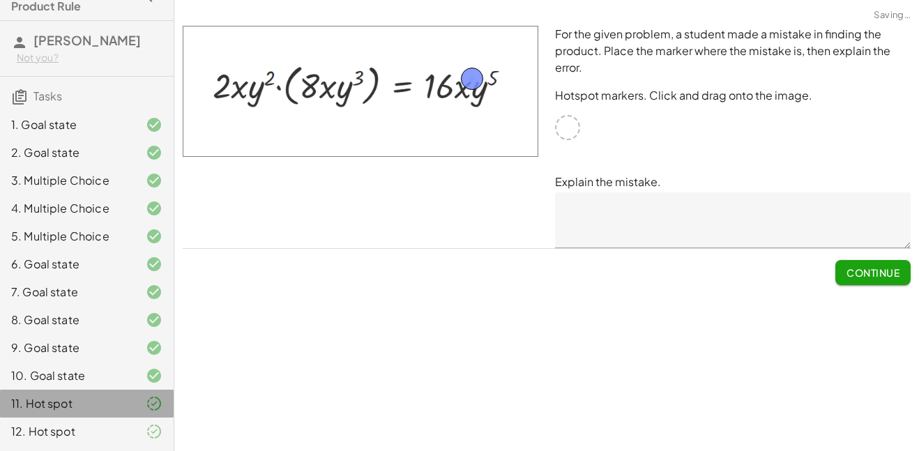
click at [155, 430] on icon at bounding box center [154, 431] width 17 height 17
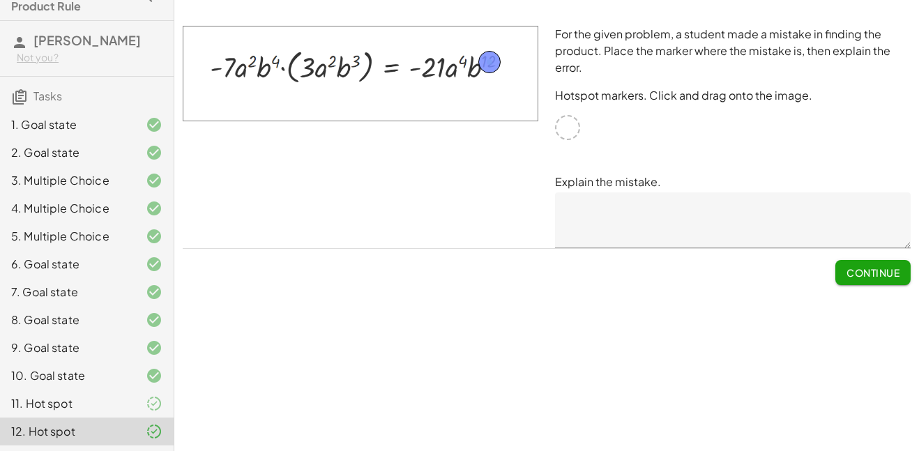
click at [871, 279] on button "Continue" at bounding box center [872, 272] width 75 height 25
